Goal: Navigation & Orientation: Understand site structure

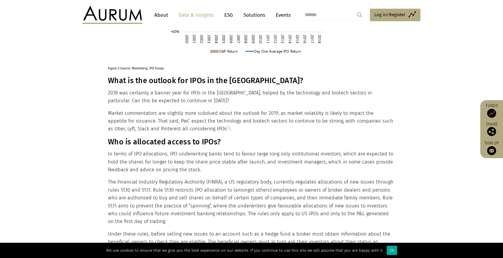
scroll to position [329, 0]
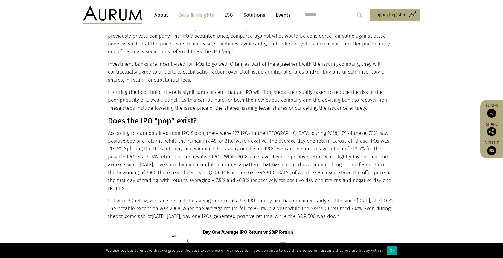
click at [282, 15] on link "Events" at bounding box center [282, 15] width 18 height 11
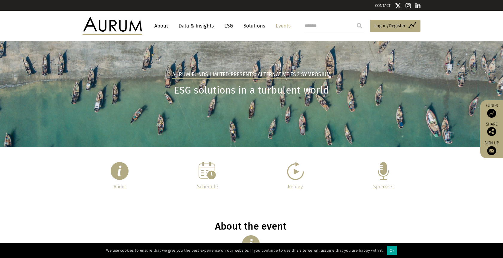
click at [163, 26] on link "About" at bounding box center [161, 25] width 20 height 11
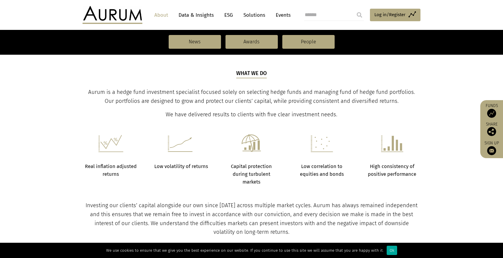
scroll to position [30, 0]
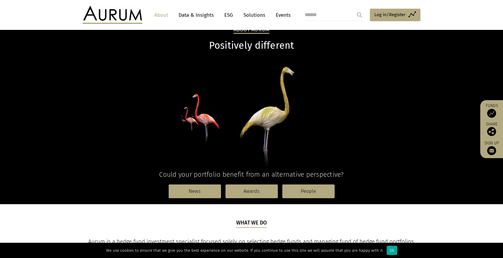
click at [199, 14] on link "Data & Insights" at bounding box center [195, 15] width 41 height 11
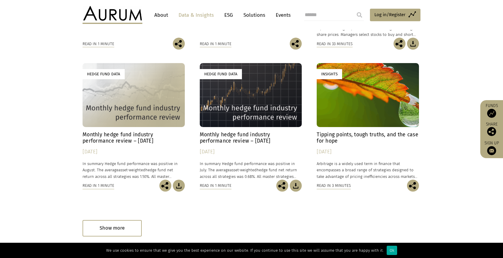
scroll to position [374, 0]
